Goal: Check status: Check status

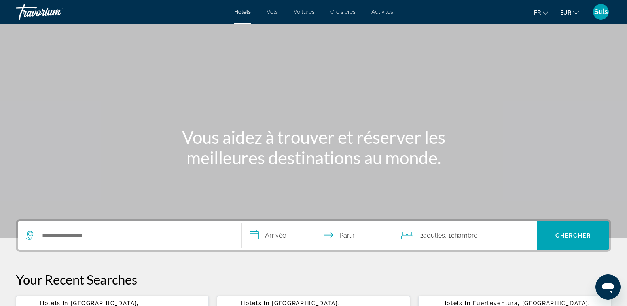
click at [602, 13] on font "Suis" at bounding box center [601, 12] width 14 height 8
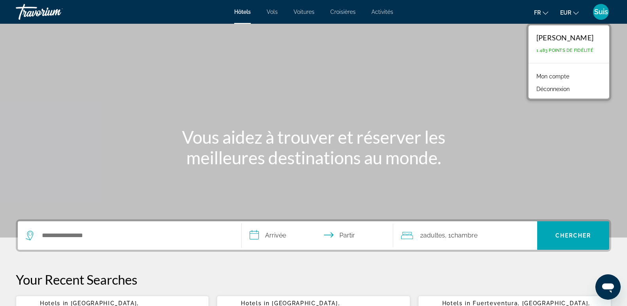
click at [563, 76] on font "Mon compte" at bounding box center [553, 76] width 33 height 6
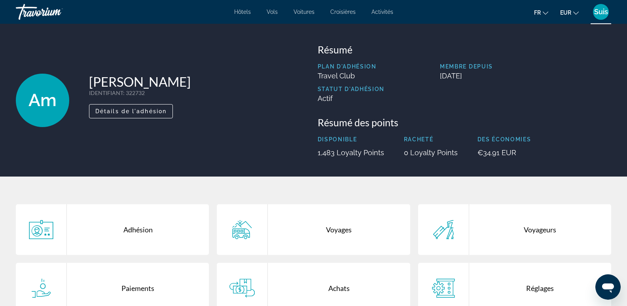
click at [338, 232] on div "Voyages" at bounding box center [339, 229] width 142 height 51
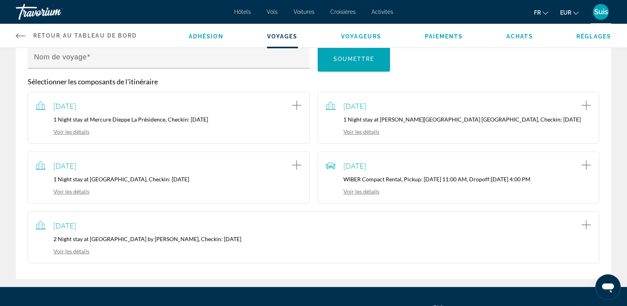
scroll to position [158, 0]
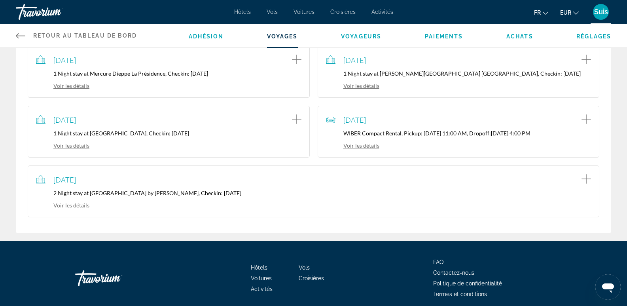
click at [69, 204] on link "Voir les détails" at bounding box center [62, 205] width 53 height 7
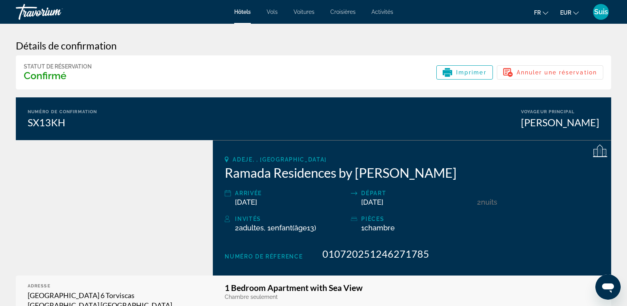
drag, startPoint x: 223, startPoint y: 174, endPoint x: 490, endPoint y: 175, distance: 266.8
click at [490, 175] on div "Adeje, , [GEOGRAPHIC_DATA] Ramada Residences by [PERSON_NAME] Arrivée [DATE] Dé…" at bounding box center [412, 207] width 399 height 135
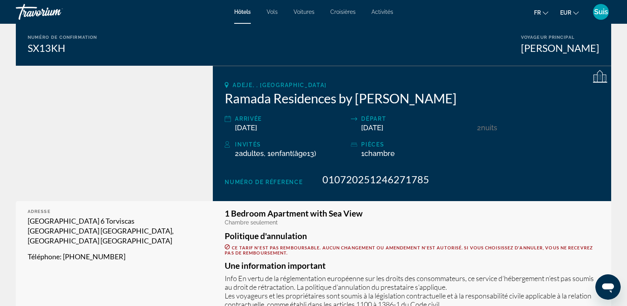
scroll to position [79, 0]
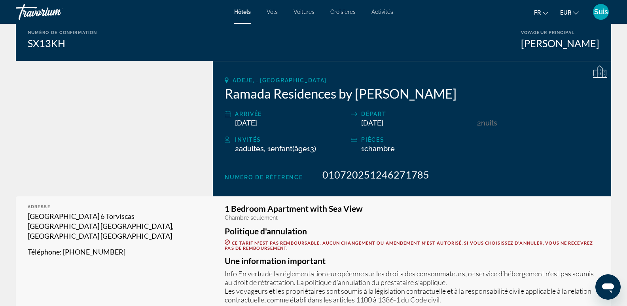
drag, startPoint x: 224, startPoint y: 211, endPoint x: 365, endPoint y: 211, distance: 140.9
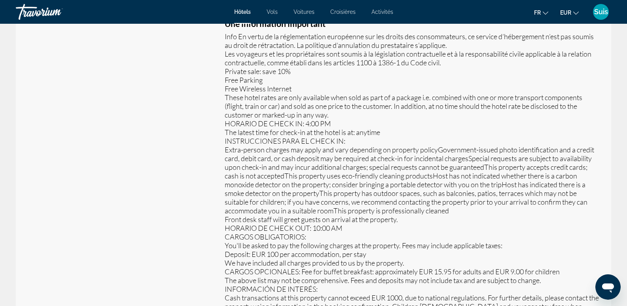
scroll to position [317, 0]
